Goal: Transaction & Acquisition: Purchase product/service

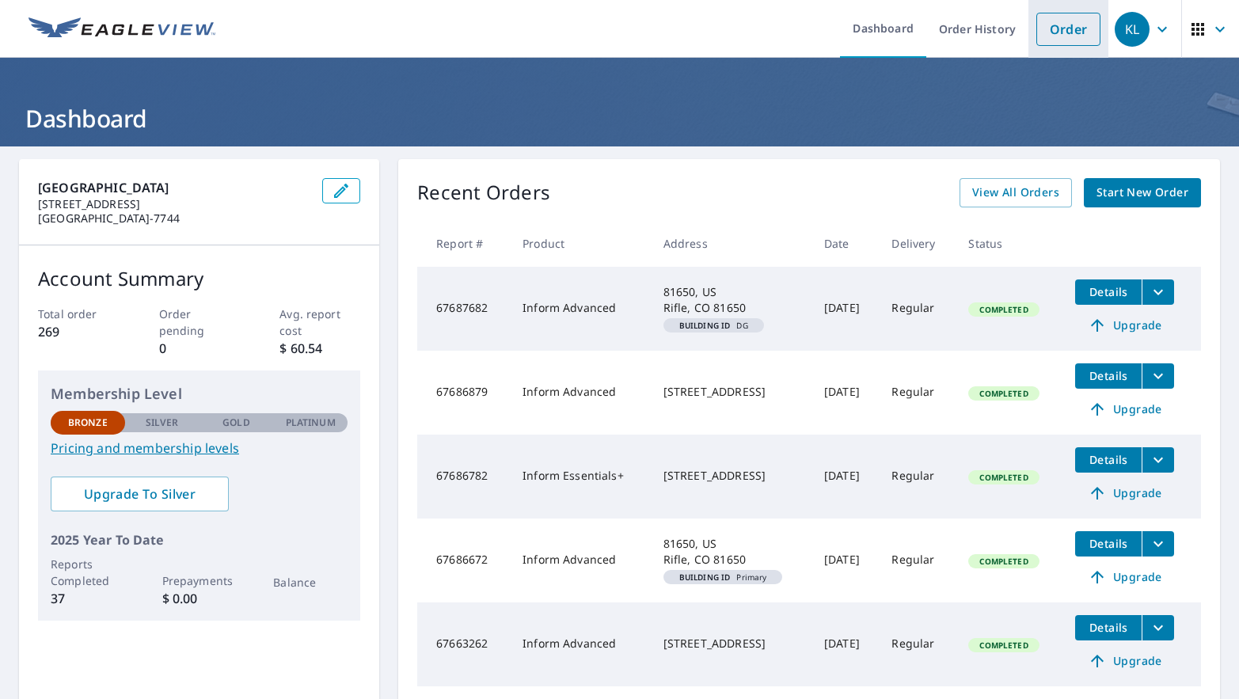
click at [1044, 37] on link "Order" at bounding box center [1068, 29] width 64 height 33
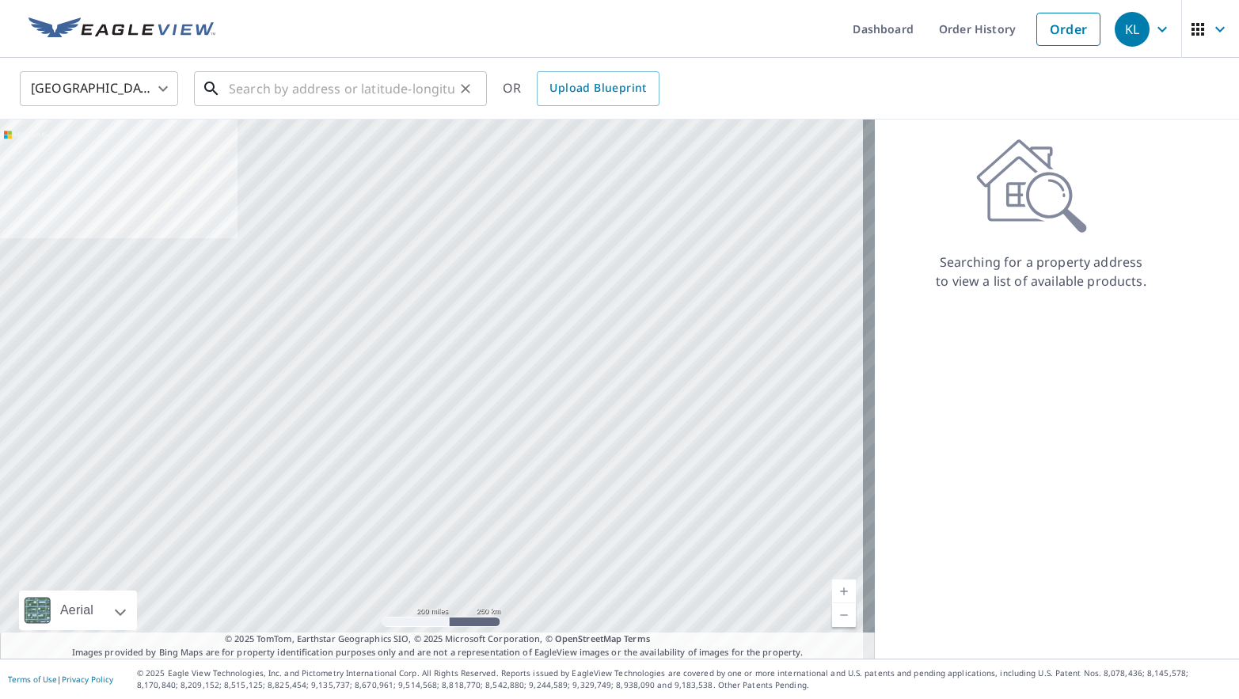
click at [336, 91] on input "text" at bounding box center [342, 88] width 226 height 44
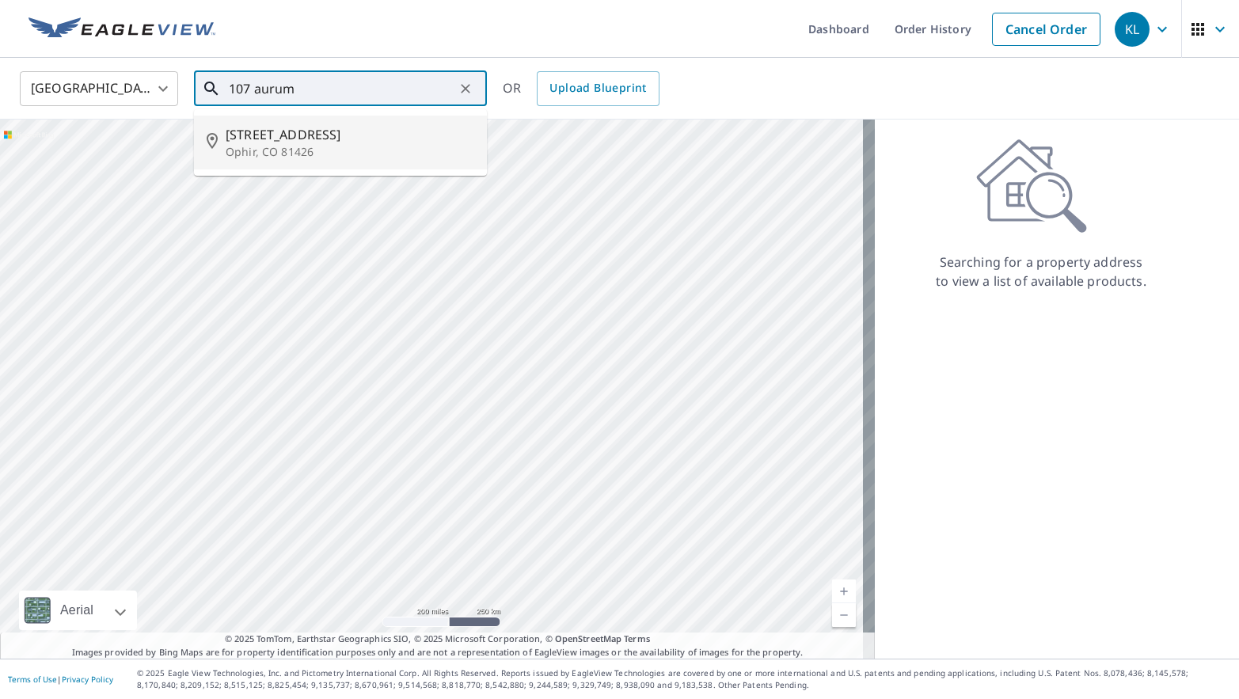
click at [308, 130] on span "[STREET_ADDRESS]" at bounding box center [350, 134] width 249 height 19
type input "[STREET_ADDRESS]"
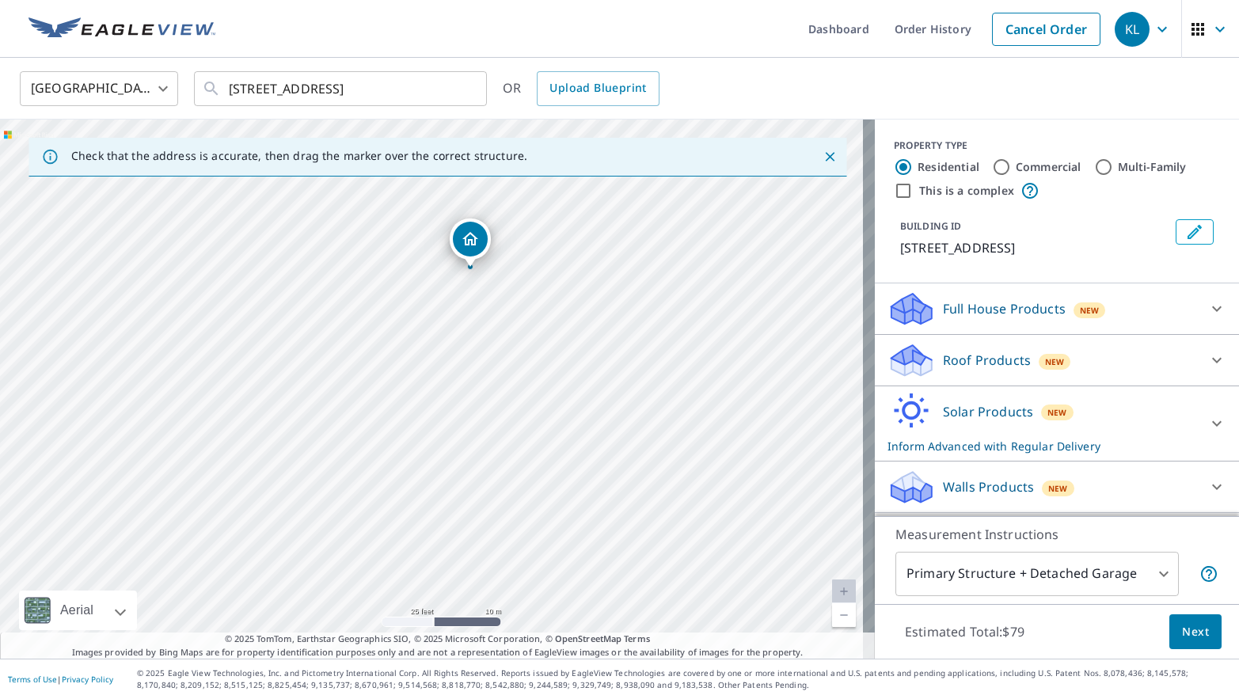
click at [1081, 416] on div "Solar Products New Inform Advanced with Regular Delivery" at bounding box center [1042, 424] width 310 height 62
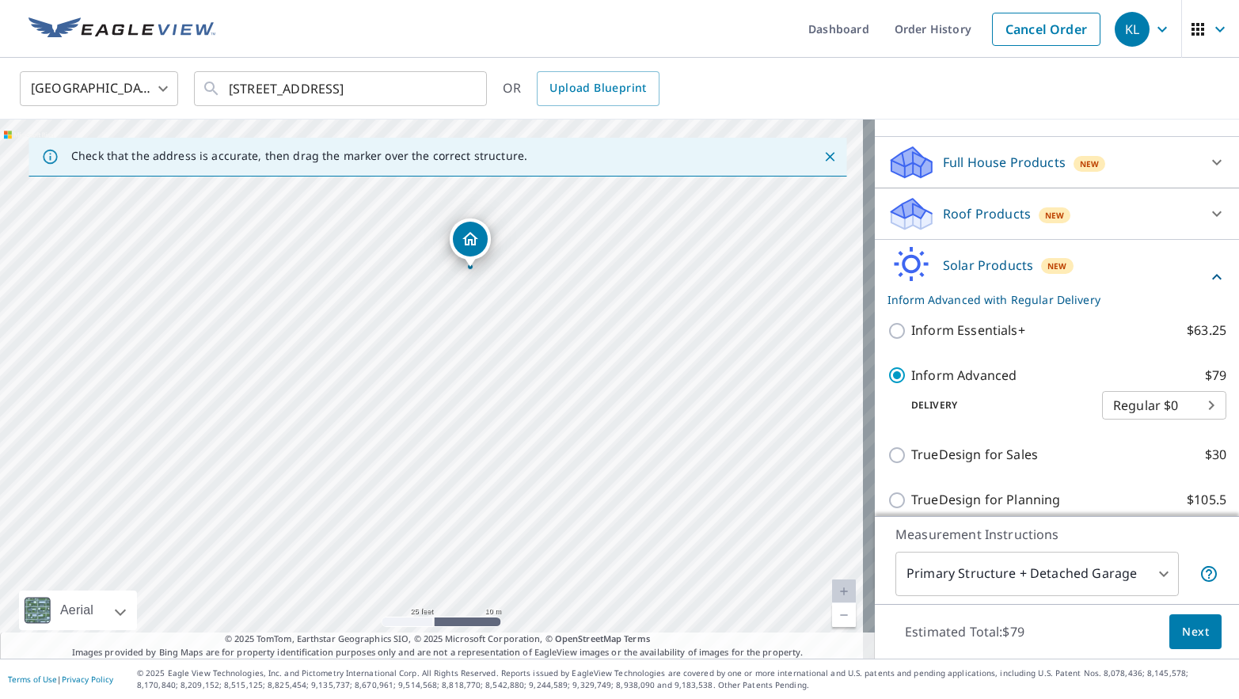
scroll to position [158, 0]
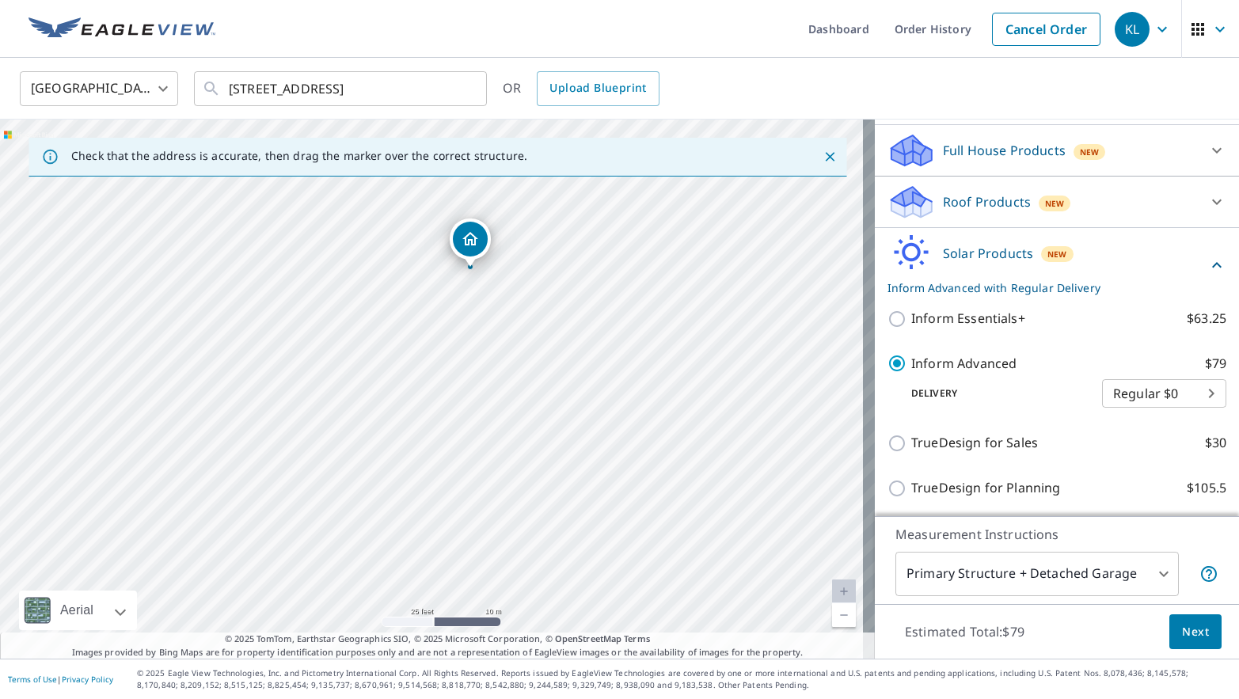
click at [1175, 644] on button "Next" at bounding box center [1195, 632] width 52 height 36
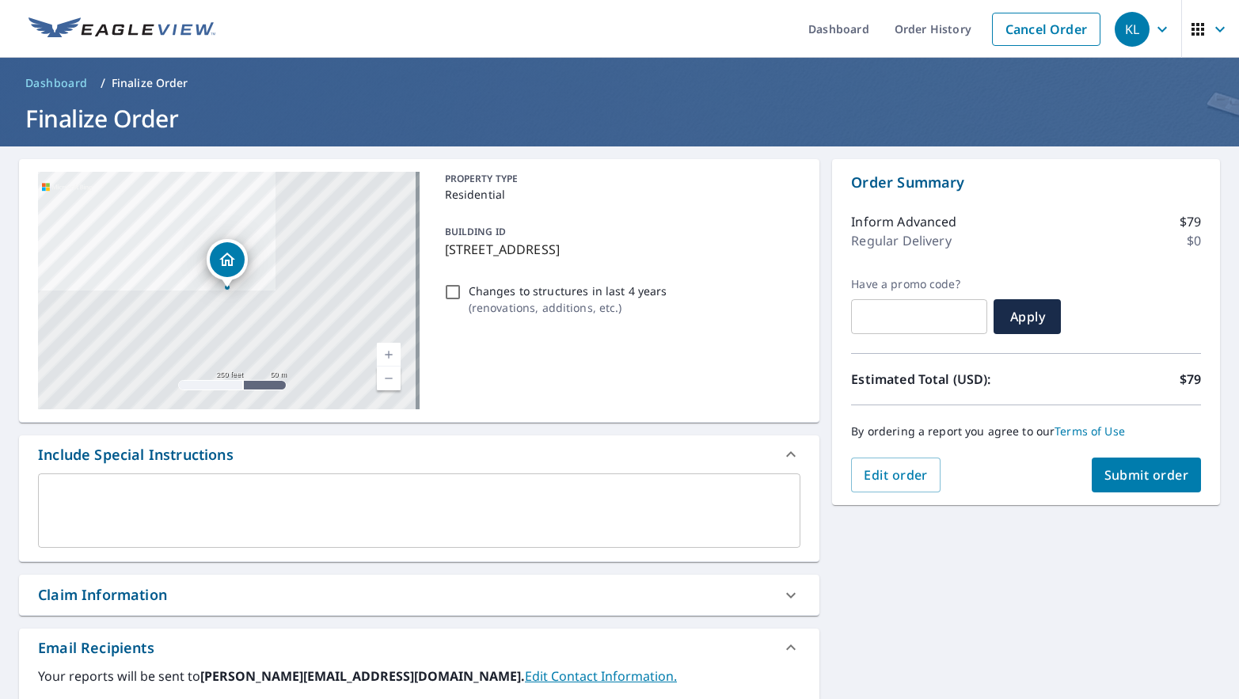
click at [1104, 467] on span "Submit order" at bounding box center [1146, 474] width 85 height 17
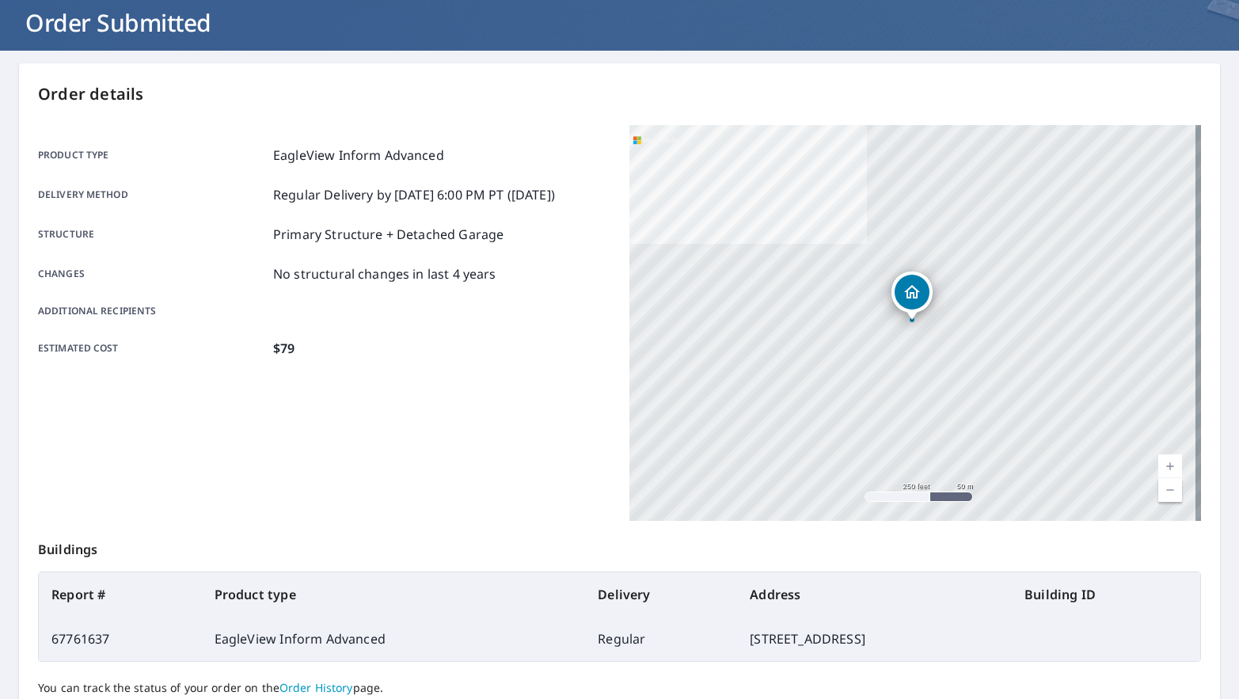
scroll to position [233, 0]
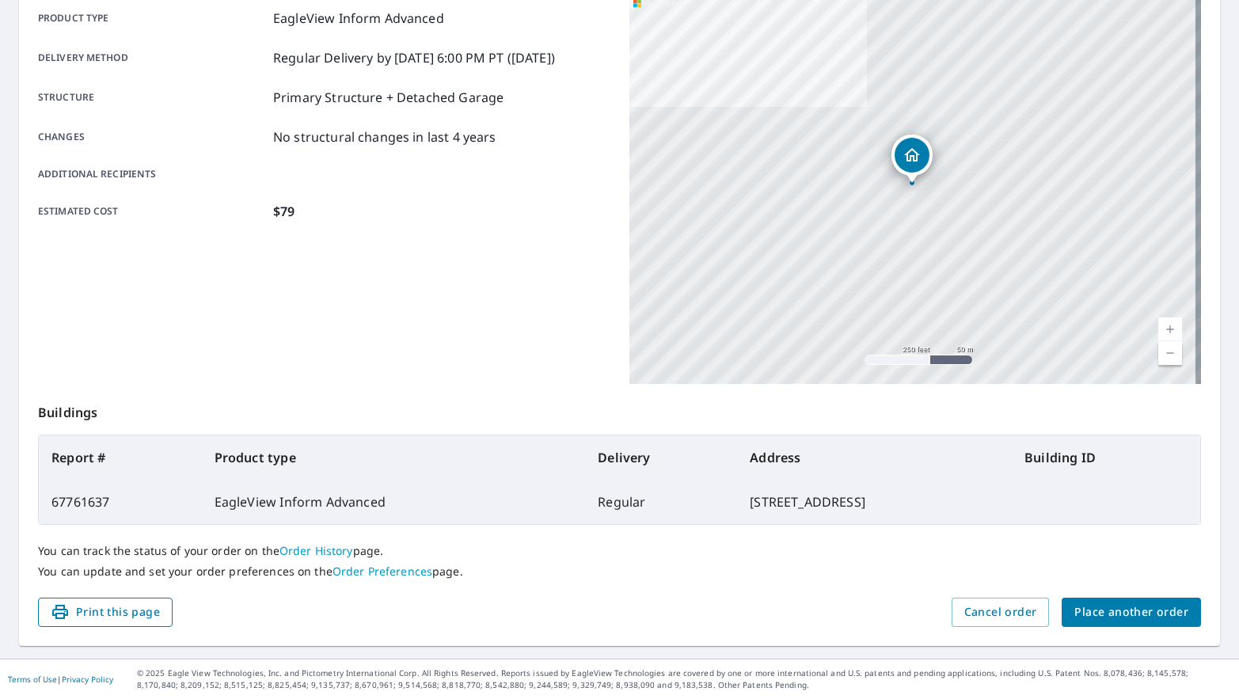
click at [128, 609] on span "Print this page" at bounding box center [105, 612] width 109 height 20
